Goal: Find specific page/section: Find specific page/section

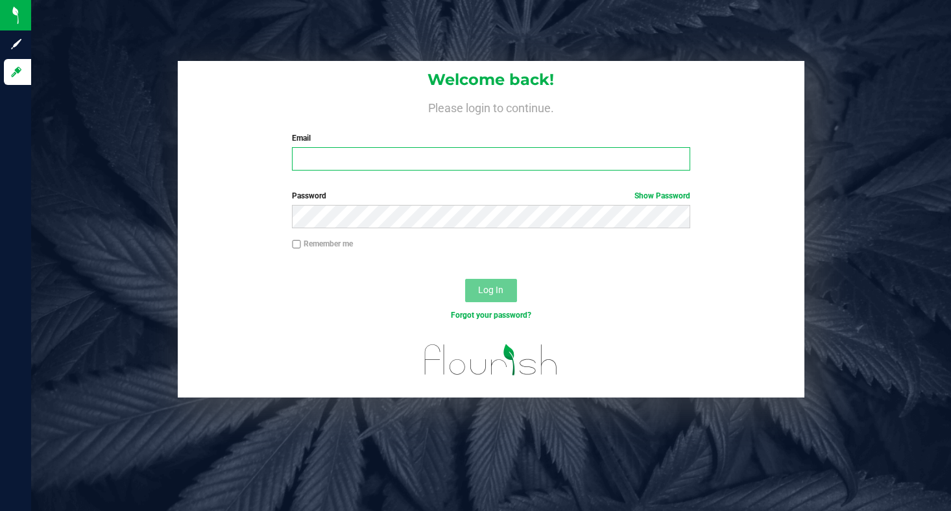
type input "lcousin@liveparallel.com"
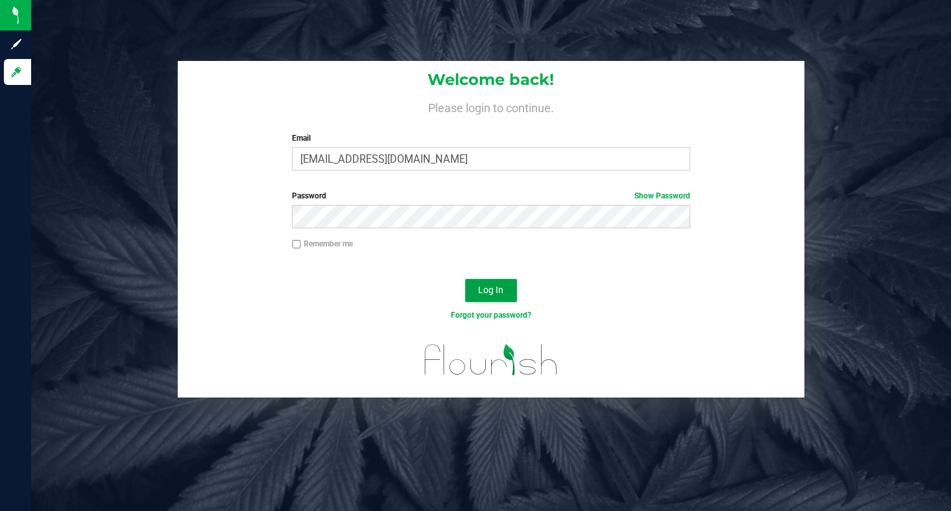
click at [501, 301] on button "Log In" at bounding box center [491, 290] width 52 height 23
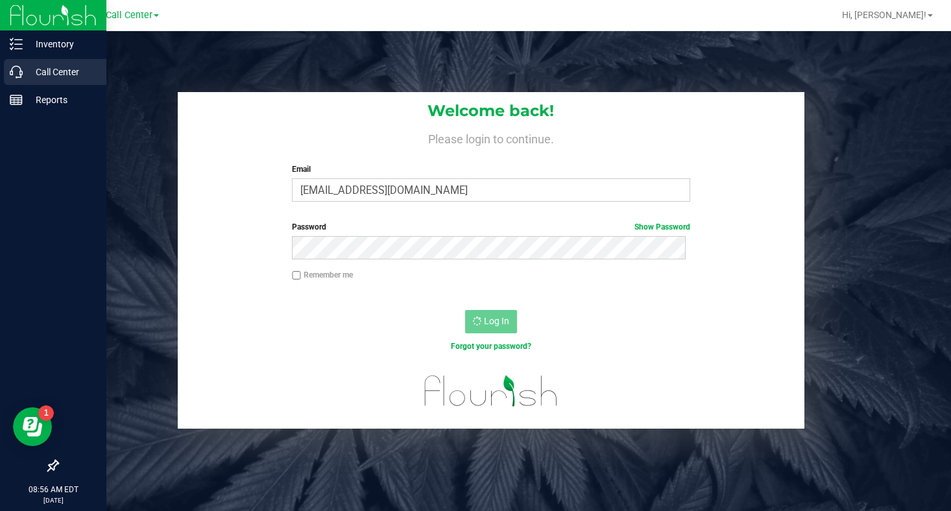
click at [58, 73] on p "Call Center" at bounding box center [62, 72] width 78 height 16
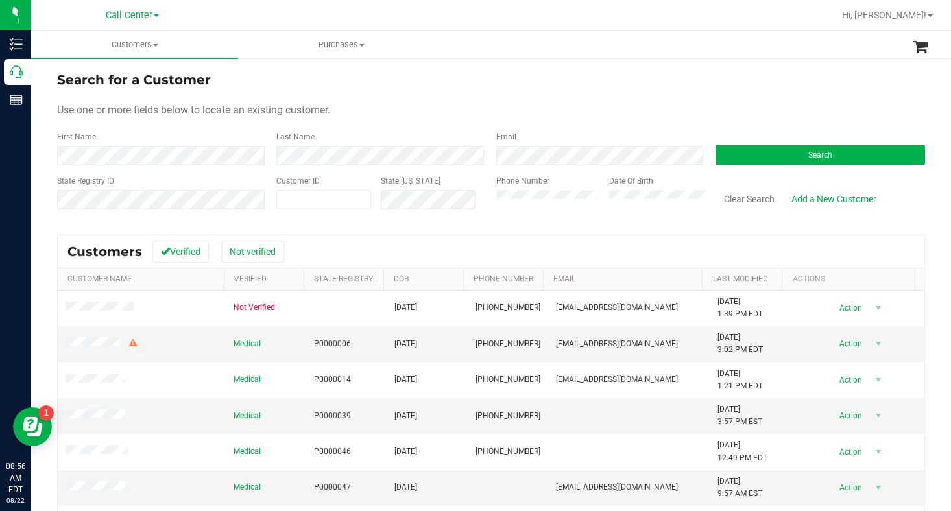
click at [629, 116] on div "Use one or more fields below to locate an existing customer." at bounding box center [491, 111] width 868 height 16
click at [540, 115] on div "Use one or more fields below to locate an existing customer." at bounding box center [491, 111] width 868 height 16
